Goal: Find contact information: Find contact information

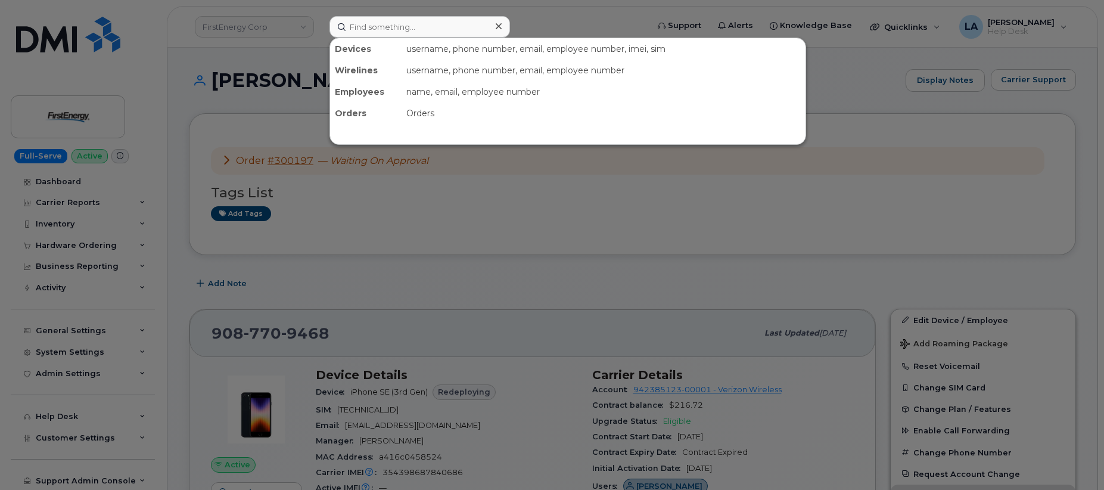
click at [425, 21] on input at bounding box center [419, 26] width 181 height 21
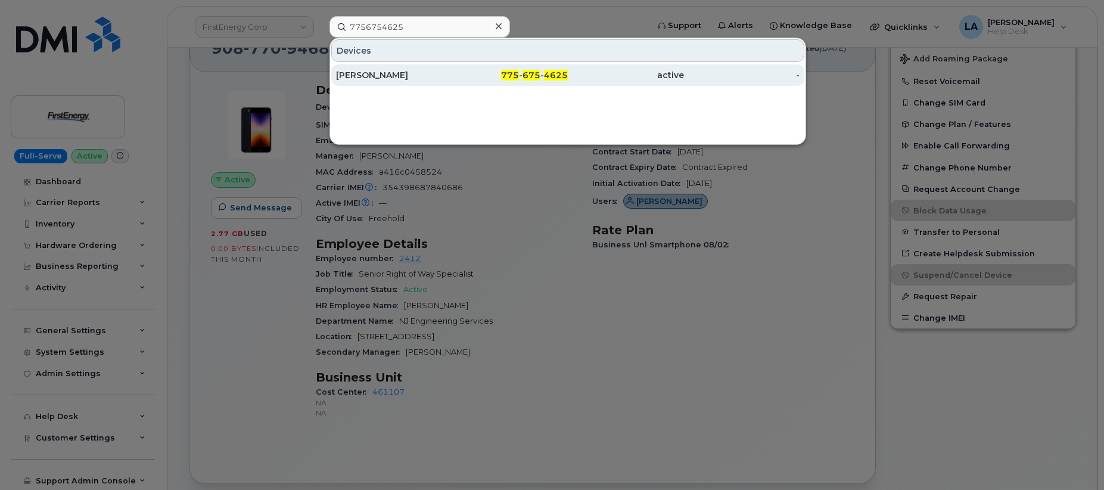
type input "7756754625"
click at [397, 76] on div "[PERSON_NAME]" at bounding box center [394, 75] width 116 height 12
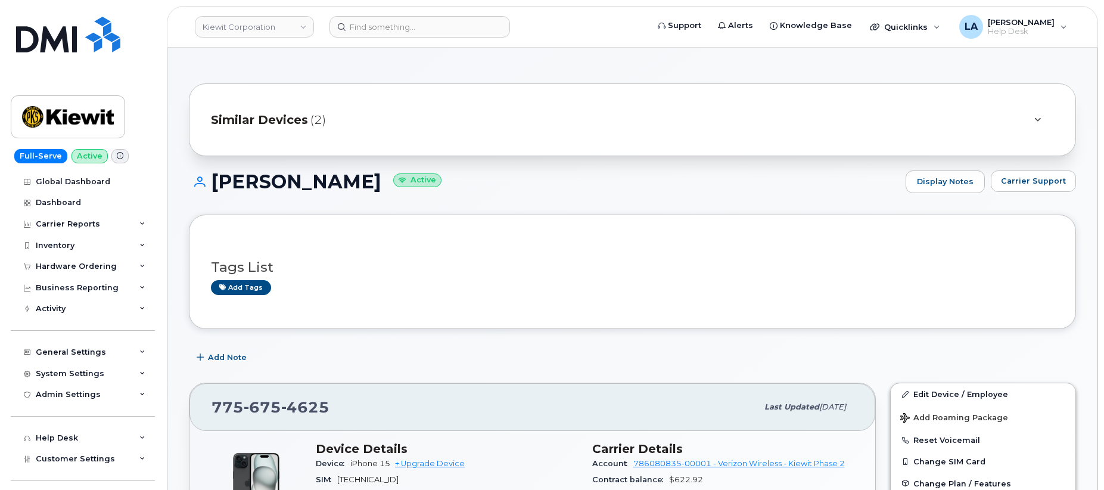
click at [1041, 118] on div at bounding box center [1037, 120] width 14 height 14
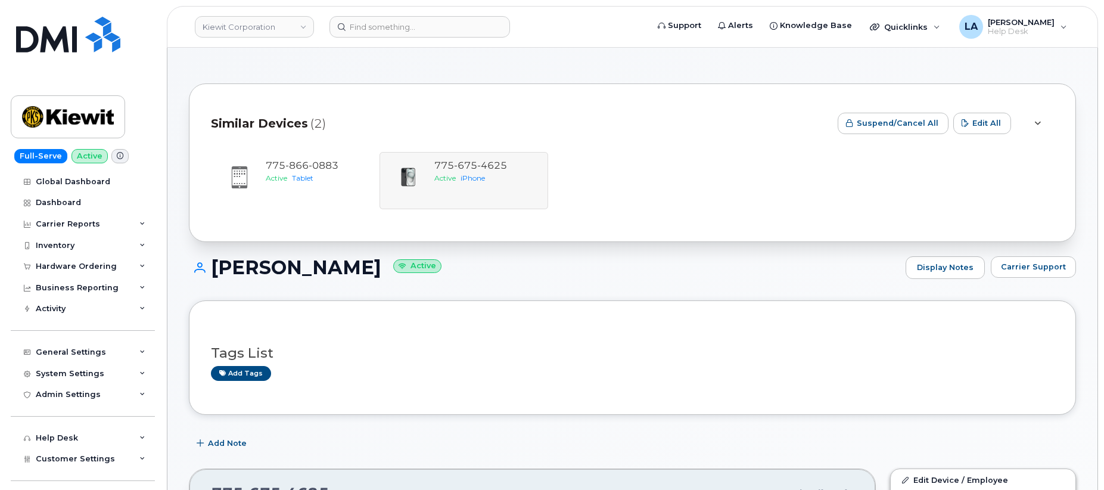
drag, startPoint x: 1103, startPoint y: 80, endPoint x: 1109, endPoint y: 119, distance: 39.2
drag, startPoint x: 1103, startPoint y: 85, endPoint x: 1107, endPoint y: 127, distance: 43.0
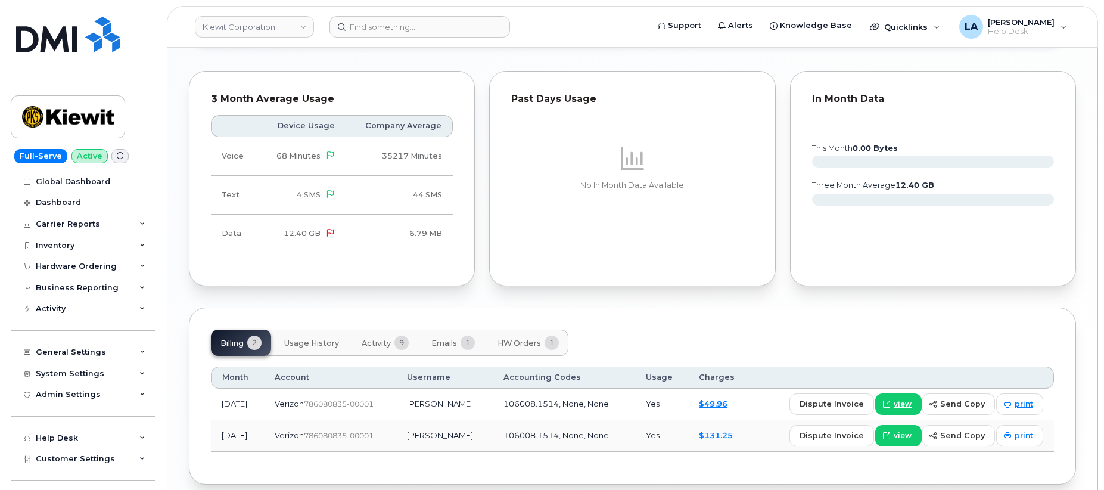
scroll to position [1289, 0]
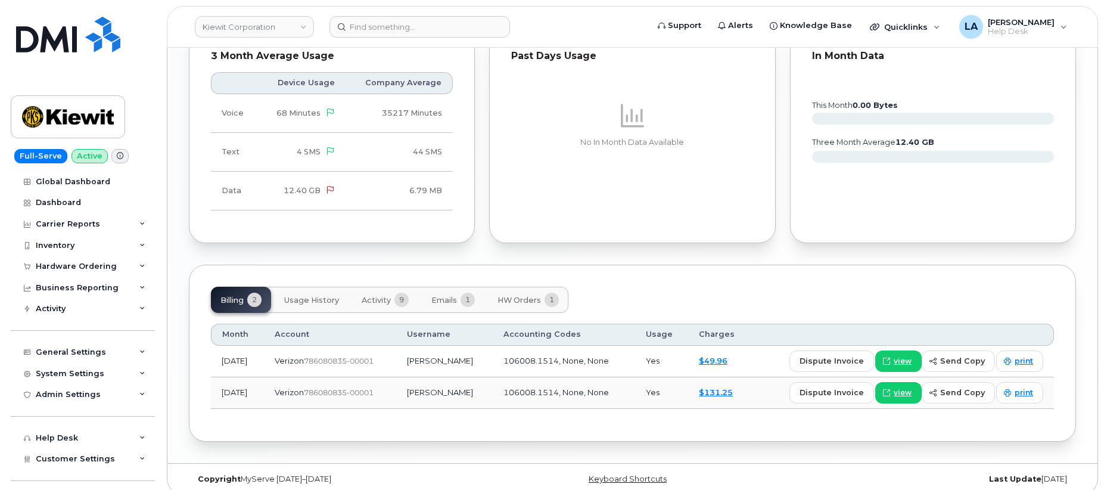
drag, startPoint x: 1102, startPoint y: 366, endPoint x: 1102, endPoint y: 315, distance: 51.2
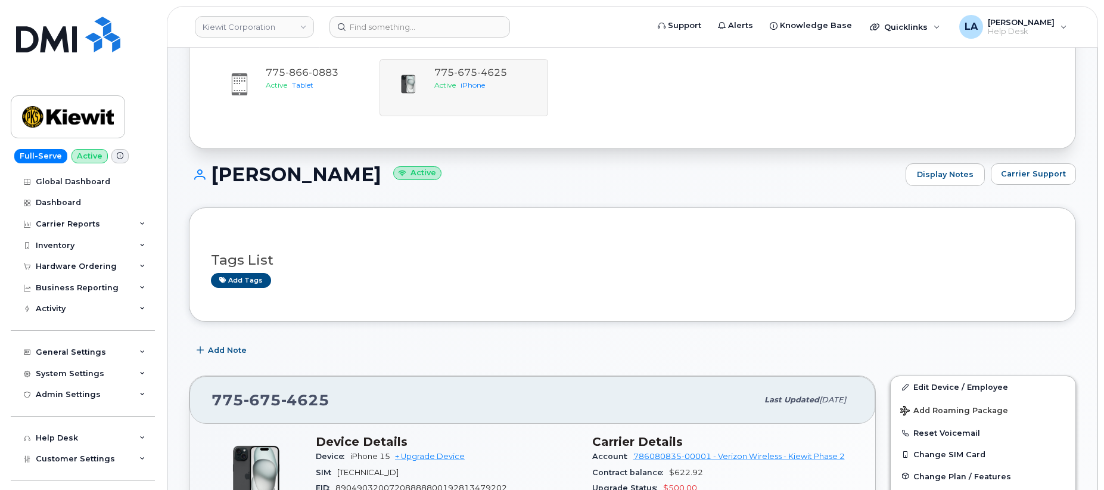
scroll to position [0, 0]
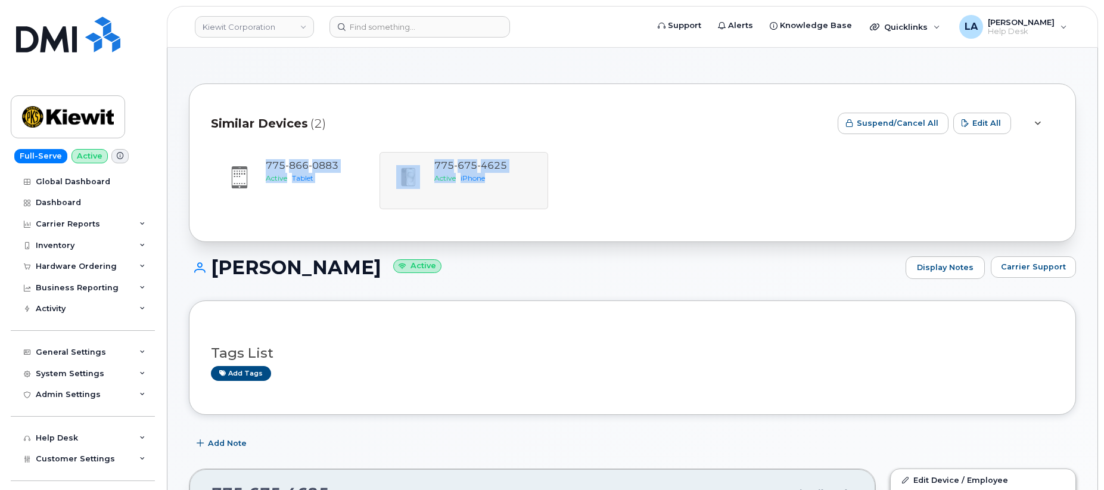
drag, startPoint x: 1103, startPoint y: 129, endPoint x: 1110, endPoint y: 199, distance: 70.6
click at [301, 164] on span "866" at bounding box center [296, 165] width 23 height 11
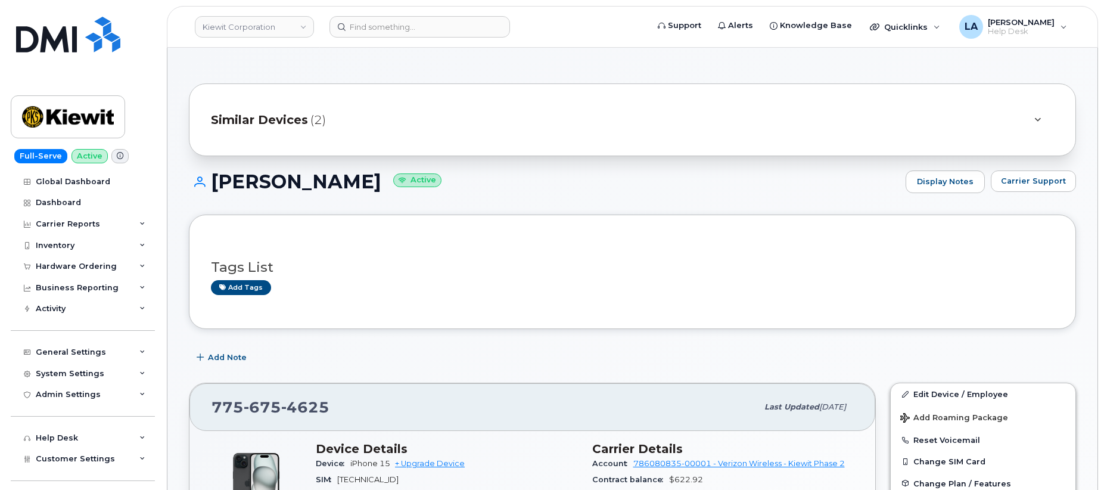
click at [690, 173] on h1 "KELLY KOVALESKI Active" at bounding box center [544, 181] width 711 height 21
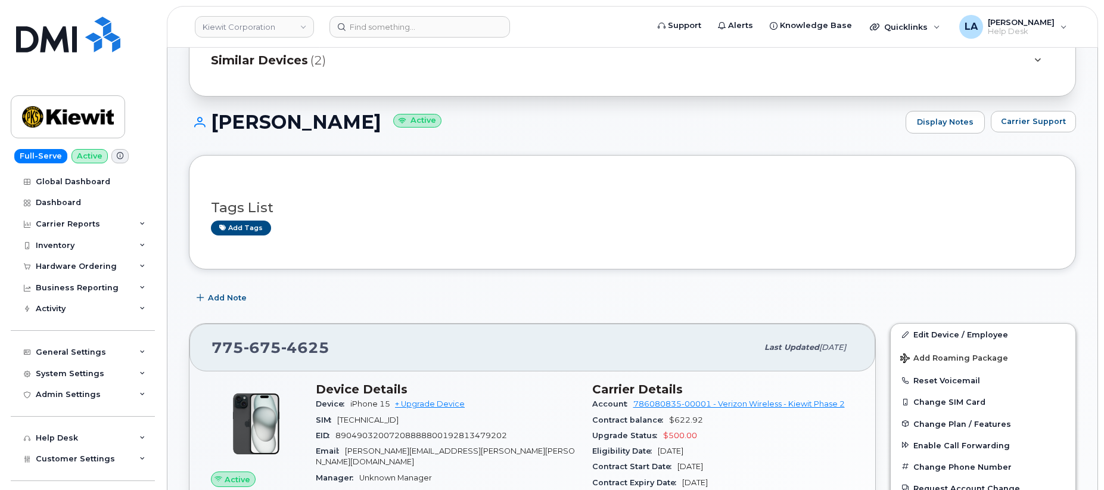
scroll to position [52, 0]
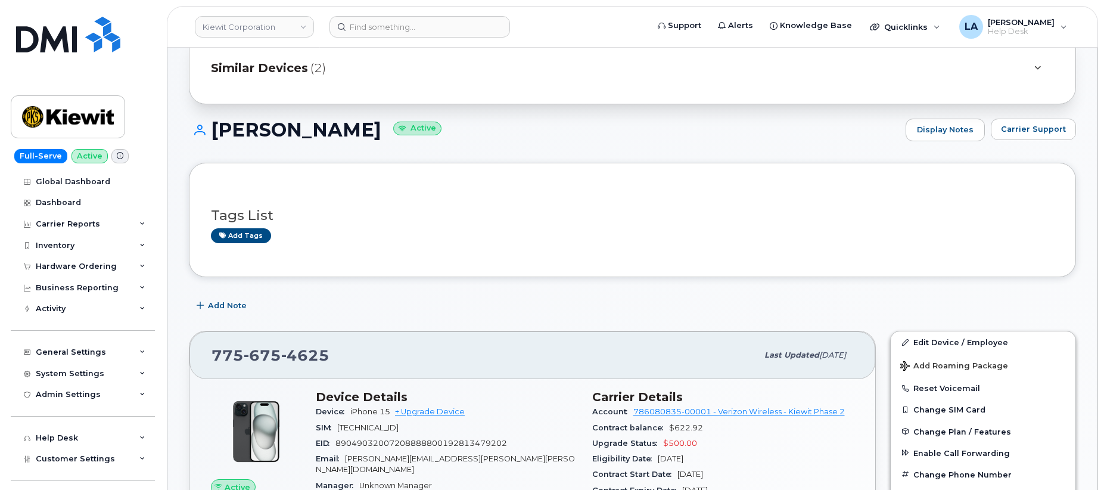
click at [1034, 72] on div at bounding box center [1037, 68] width 14 height 14
